Goal: Task Accomplishment & Management: Manage account settings

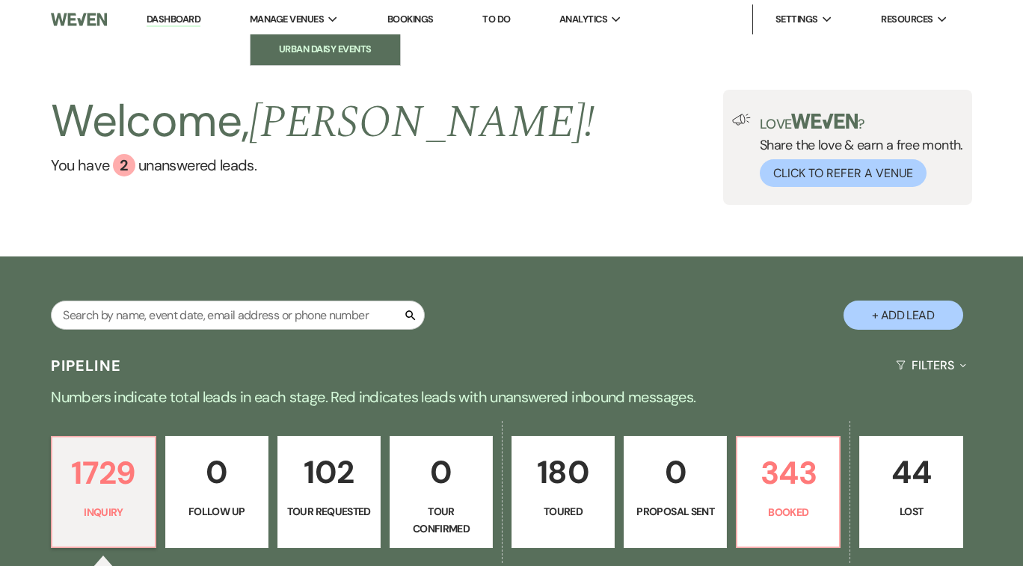
click at [320, 51] on li "Urban Daisy Events" at bounding box center [325, 49] width 135 height 15
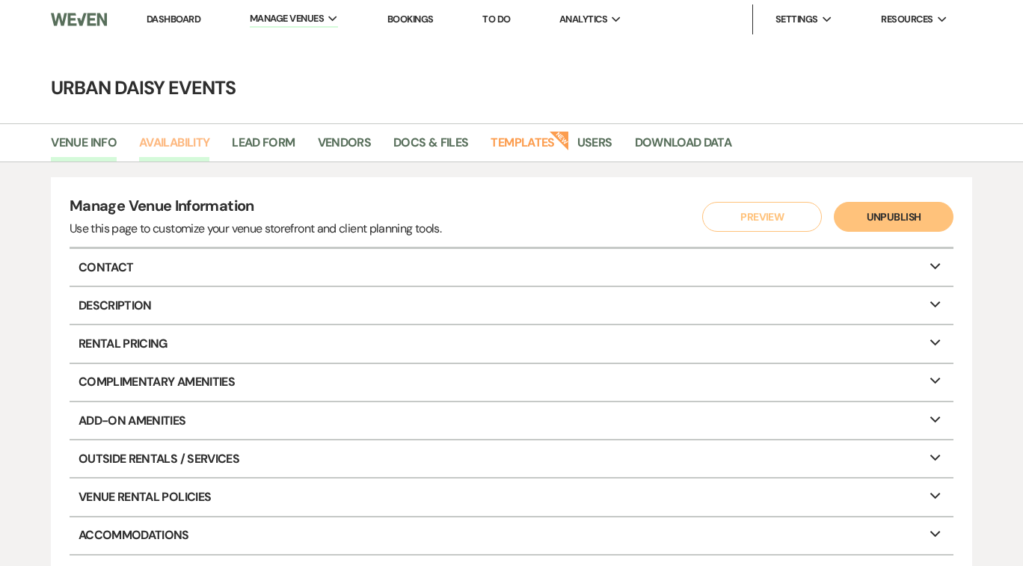
click at [194, 138] on link "Availability" at bounding box center [174, 147] width 70 height 28
select select "2"
select select "2026"
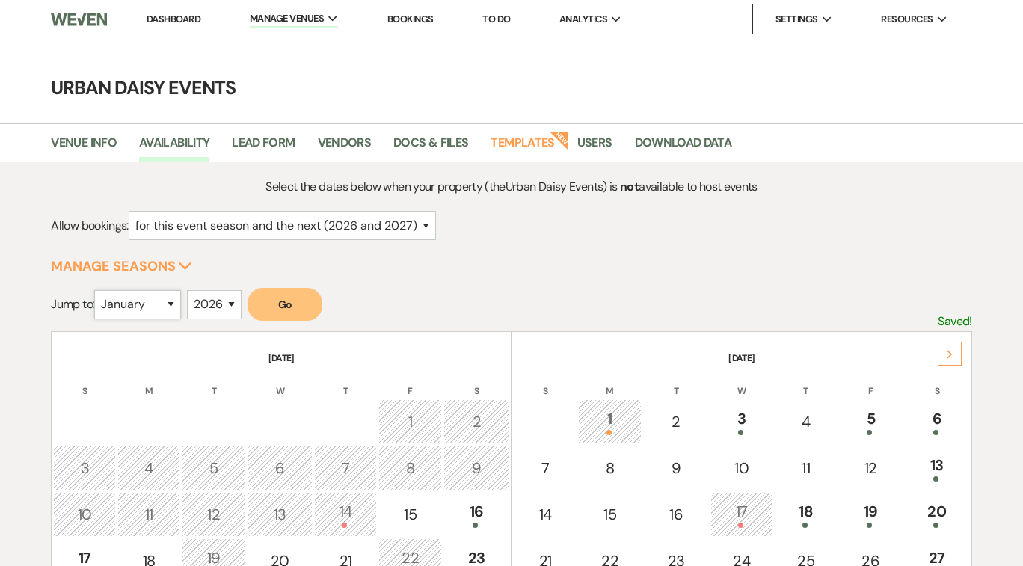
click at [176, 300] on select "January February March April May June July August September October November De…" at bounding box center [137, 304] width 87 height 29
select select "10"
click at [98, 290] on select "January February March April May June July August September October November De…" at bounding box center [137, 304] width 87 height 29
click at [233, 304] on select "2025 2026 2027 2028 2029" at bounding box center [214, 304] width 55 height 29
select select "2025"
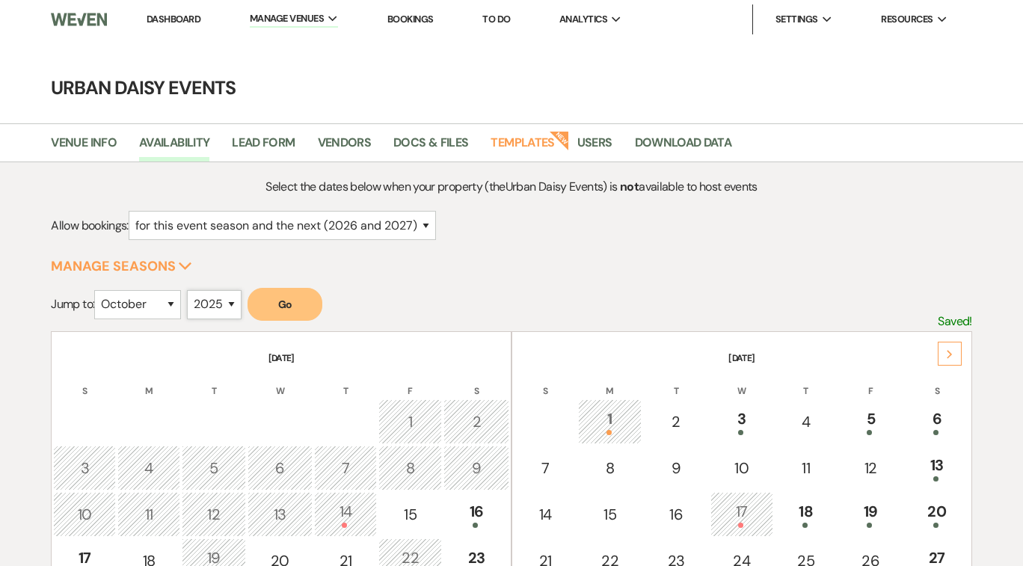
click at [191, 290] on select "2025 2026 2027 2028 2029" at bounding box center [214, 304] width 55 height 29
click at [295, 312] on button "Go" at bounding box center [284, 304] width 75 height 33
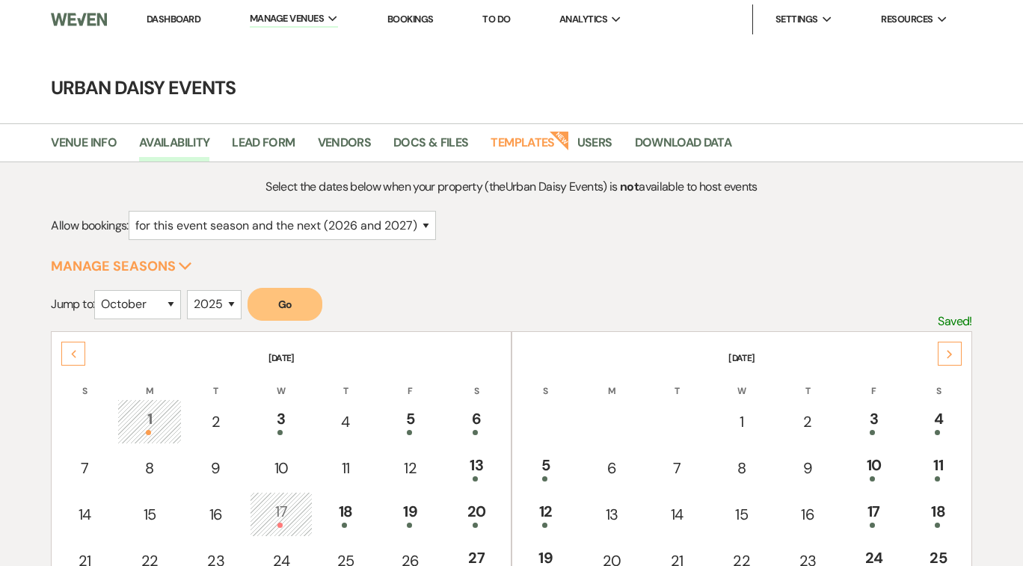
click at [183, 14] on link "Dashboard" at bounding box center [174, 19] width 54 height 13
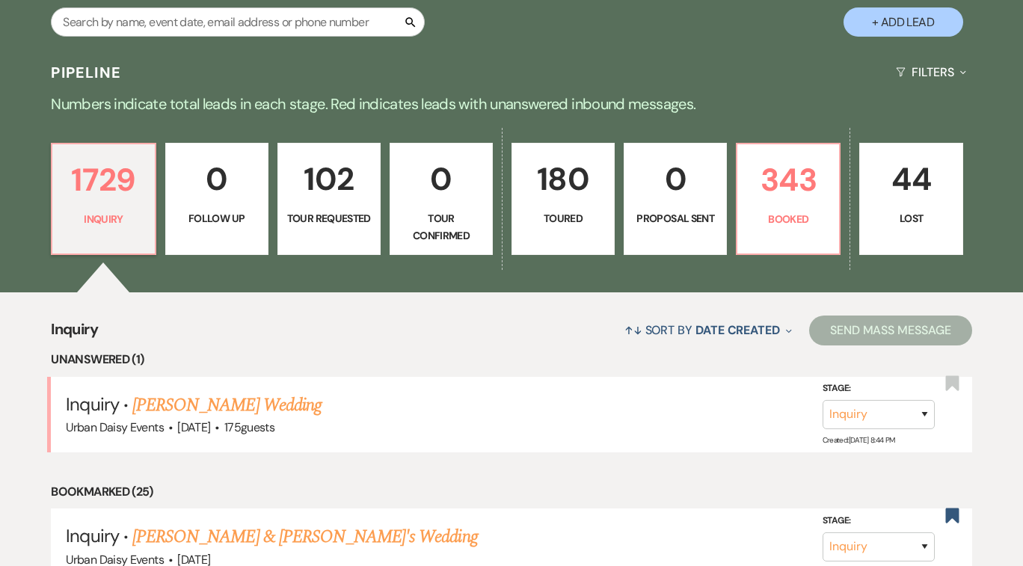
scroll to position [329, 0]
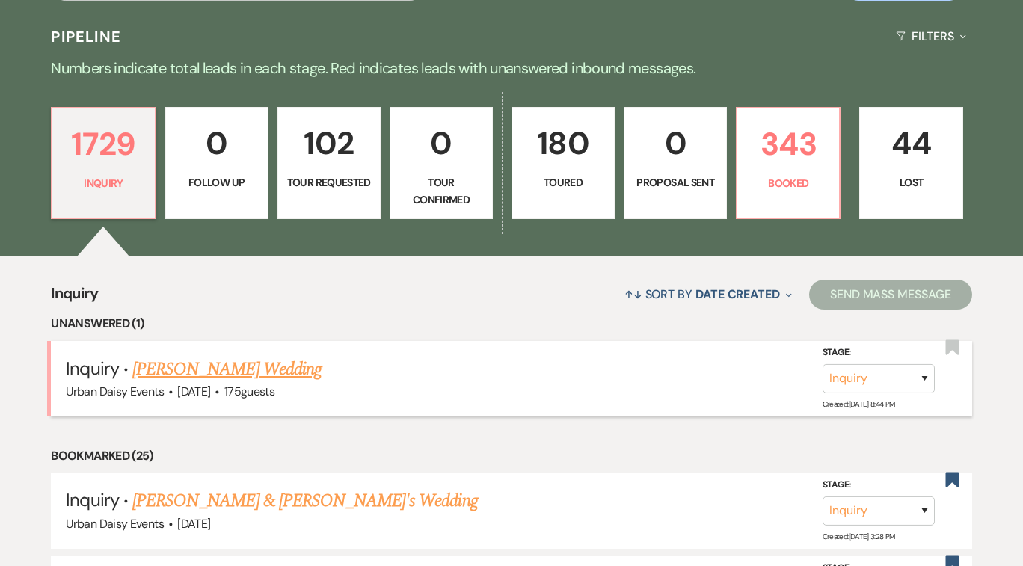
click at [162, 369] on link "[PERSON_NAME] Wedding" at bounding box center [226, 369] width 189 height 27
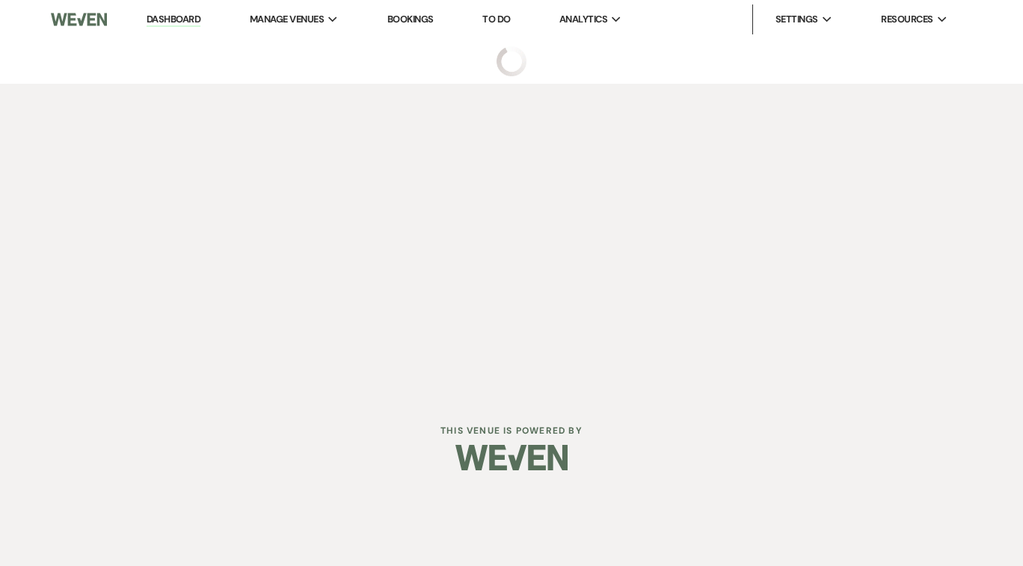
select select "3"
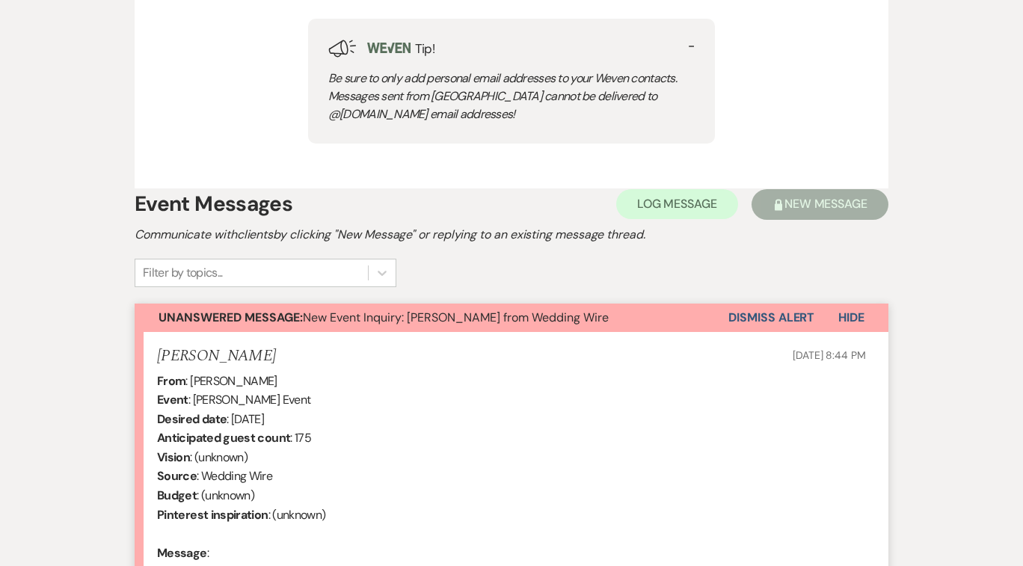
scroll to position [765, 0]
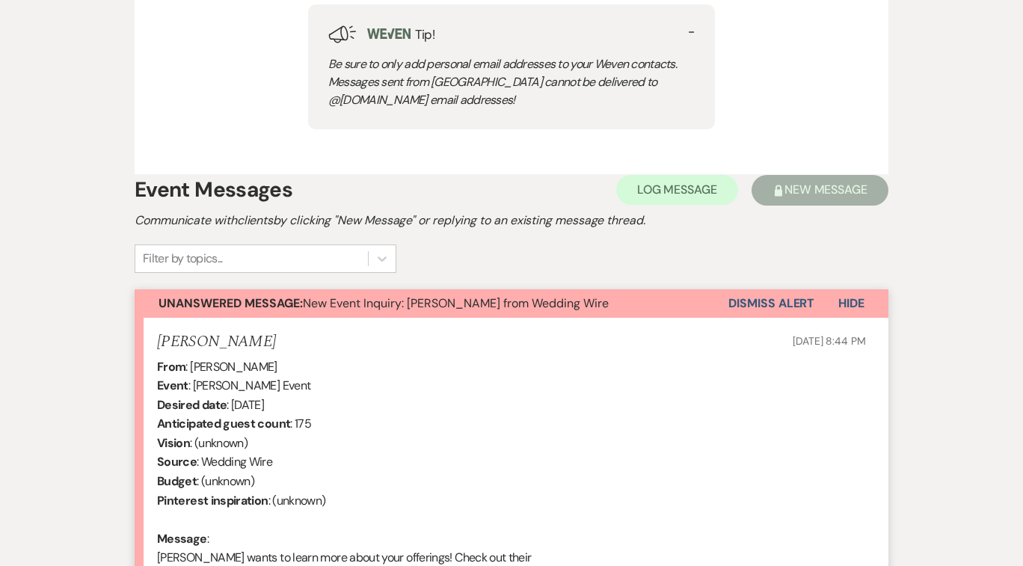
click at [774, 318] on button "Dismiss Alert" at bounding box center [771, 303] width 86 height 28
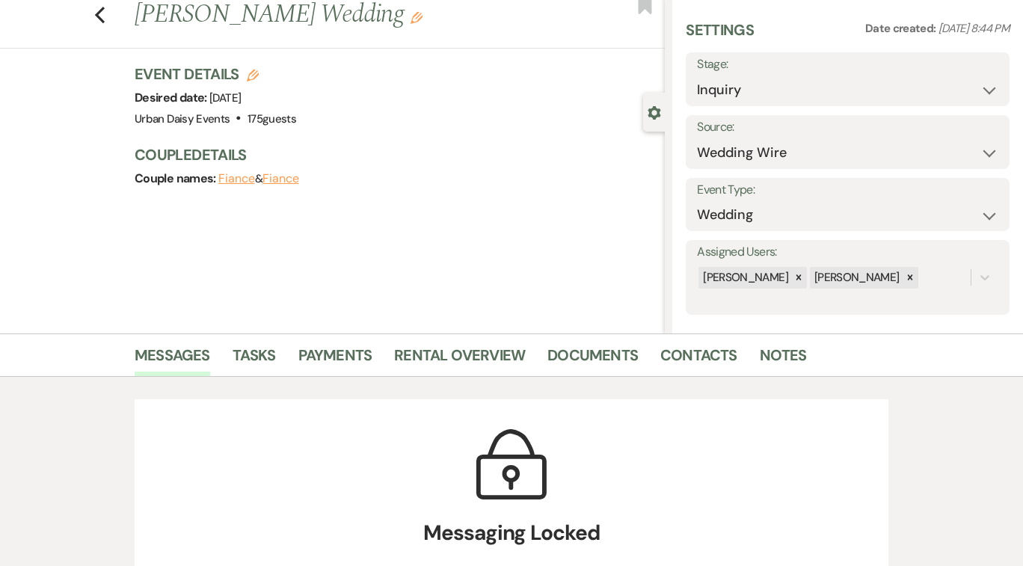
scroll to position [0, 0]
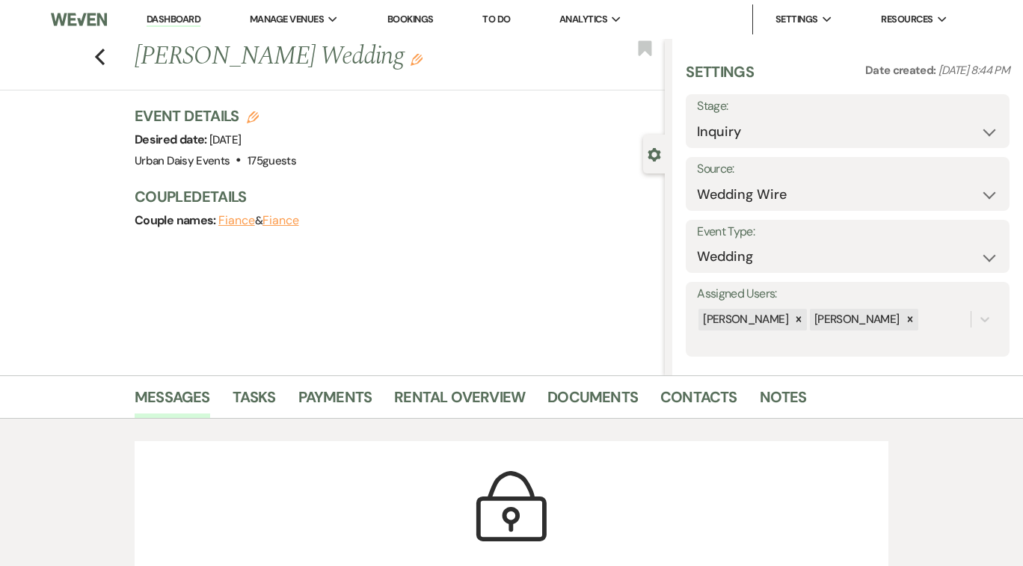
click at [176, 16] on link "Dashboard" at bounding box center [174, 20] width 54 height 14
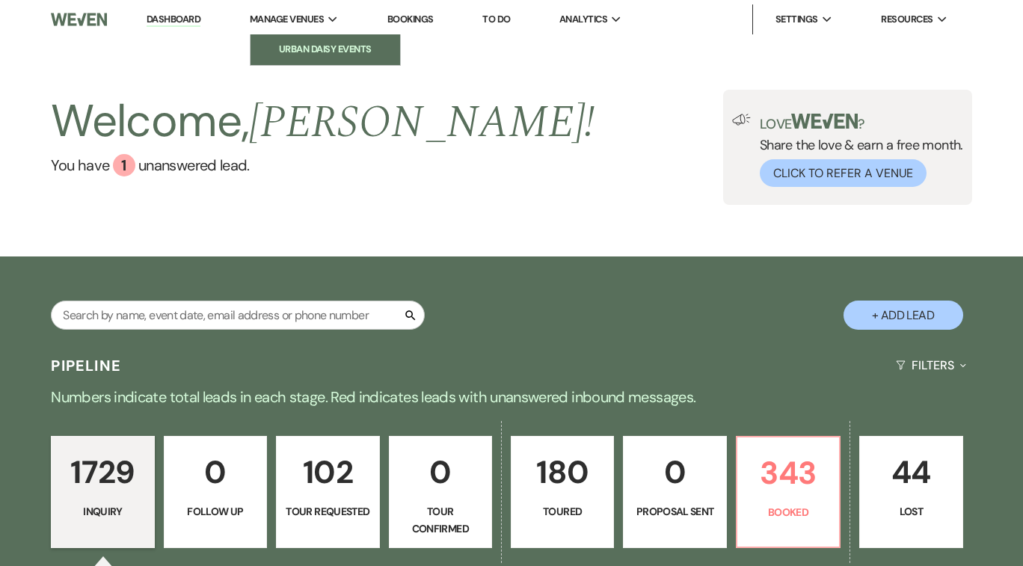
click at [296, 49] on li "Urban Daisy Events" at bounding box center [325, 49] width 135 height 15
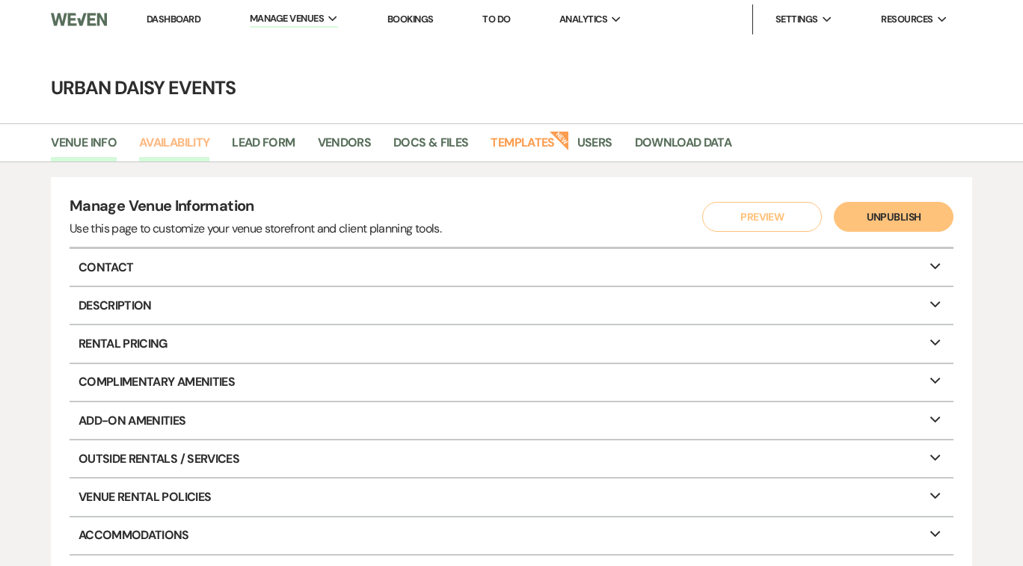
click at [162, 141] on link "Availability" at bounding box center [174, 147] width 70 height 28
select select "2"
select select "2026"
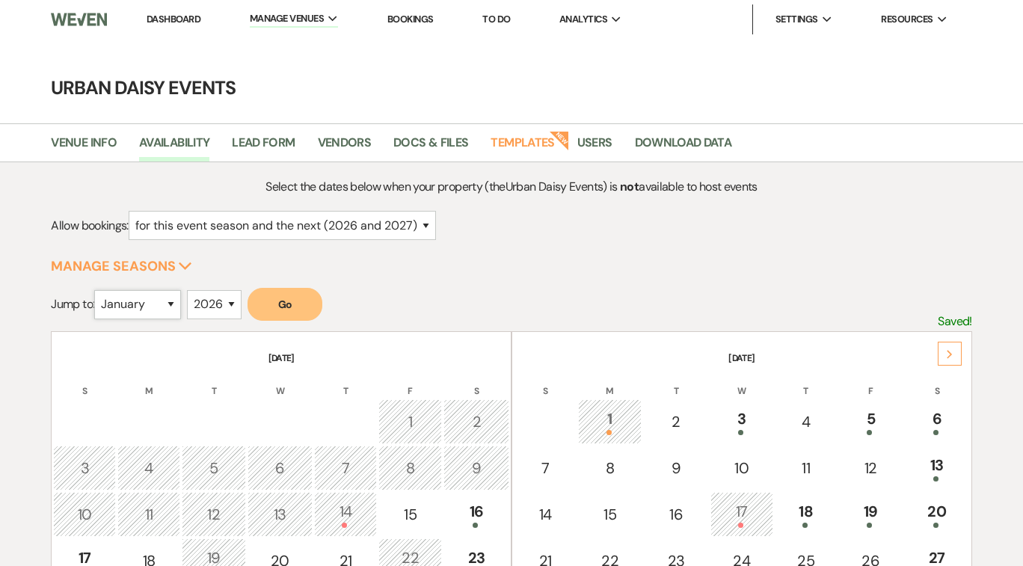
click at [177, 300] on select "January February March April May June July August September October November De…" at bounding box center [137, 304] width 87 height 29
select select "5"
click at [98, 290] on select "January February March April May June July August September October November De…" at bounding box center [137, 304] width 87 height 29
click at [288, 308] on button "Go" at bounding box center [284, 304] width 75 height 33
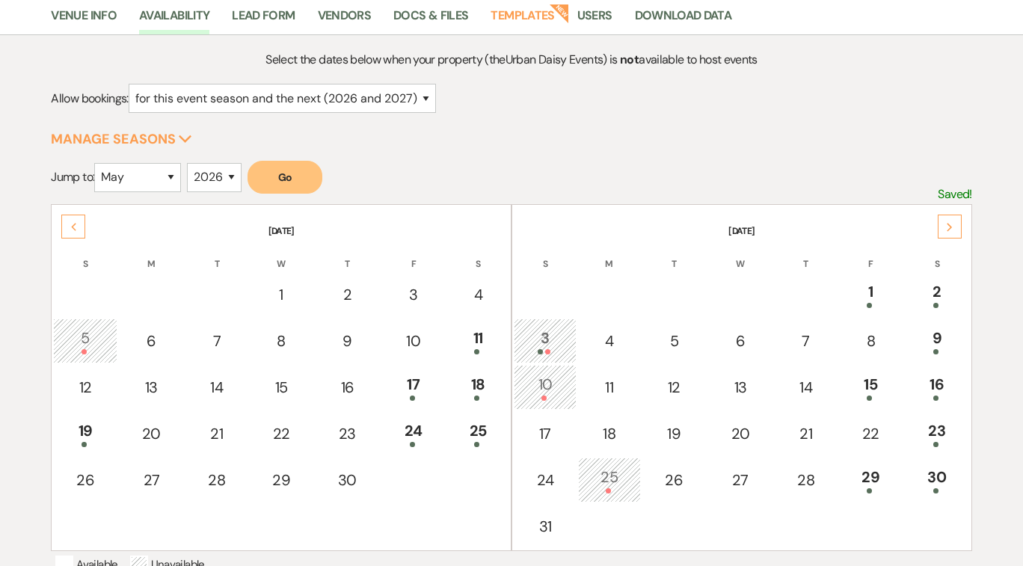
scroll to position [153, 0]
